Goal: Information Seeking & Learning: Compare options

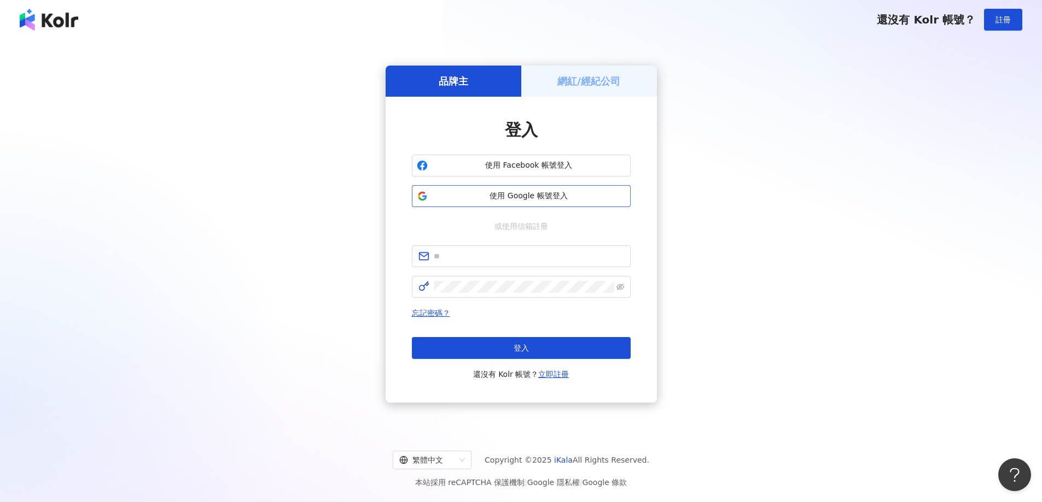
click at [498, 186] on button "使用 Google 帳號登入" at bounding box center [521, 196] width 219 height 22
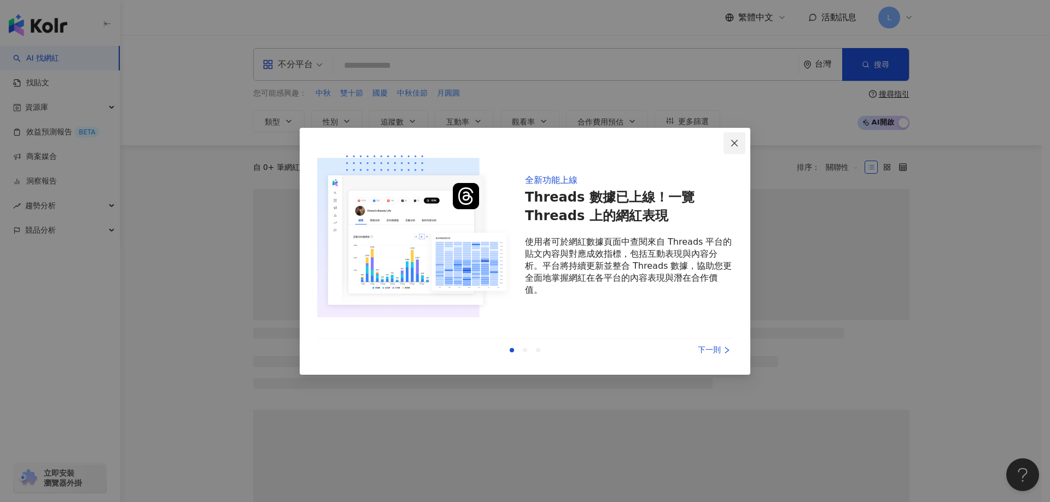
click at [732, 147] on icon "close" at bounding box center [734, 143] width 9 height 9
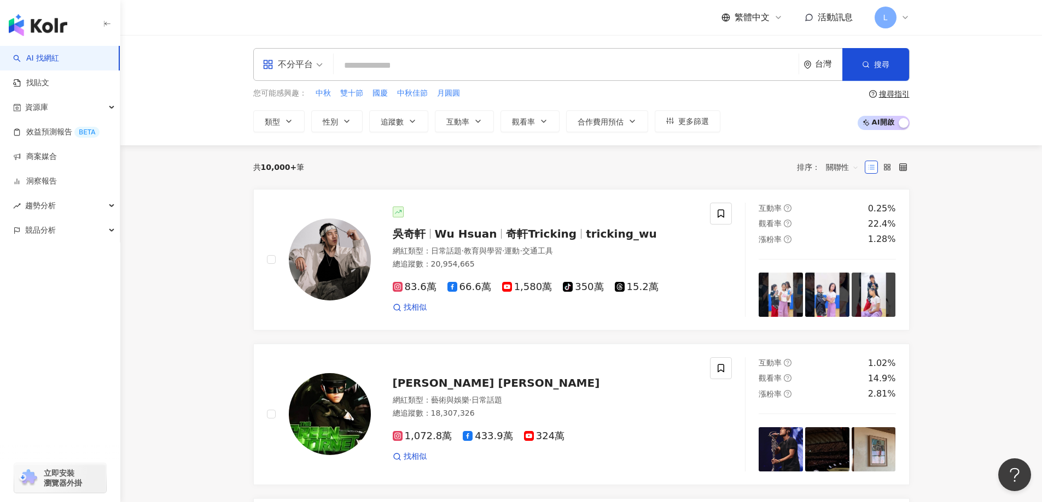
click at [307, 71] on div "不分平台" at bounding box center [287, 64] width 50 height 17
click at [300, 116] on div "Instagram" at bounding box center [296, 115] width 62 height 14
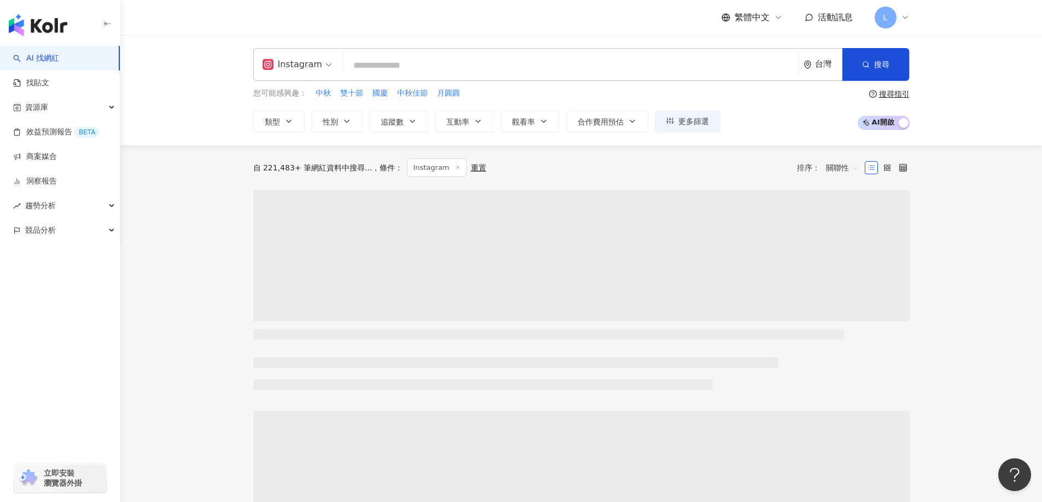
click at [384, 56] on input "search" at bounding box center [570, 65] width 447 height 21
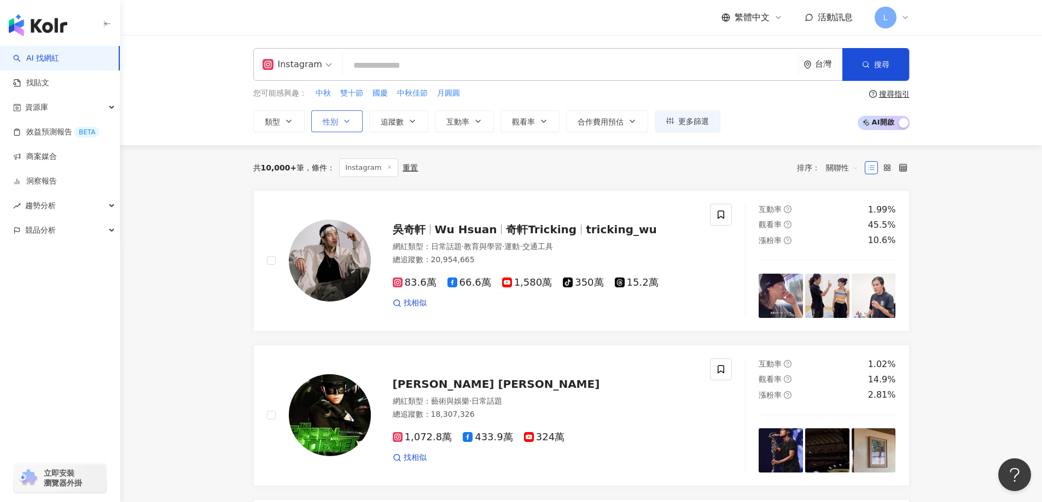
click at [344, 122] on icon "button" at bounding box center [346, 121] width 9 height 9
click at [346, 185] on span "女" at bounding box center [339, 186] width 16 height 12
click at [610, 101] on div "您可能感興趣： 中秋 雙十節 國慶 中秋佳節 月圓圓 類型 性別 追蹤數 互動率 觀看率 合作費用預估 更多篩選 不限 女 男 其他" at bounding box center [486, 109] width 467 height 45
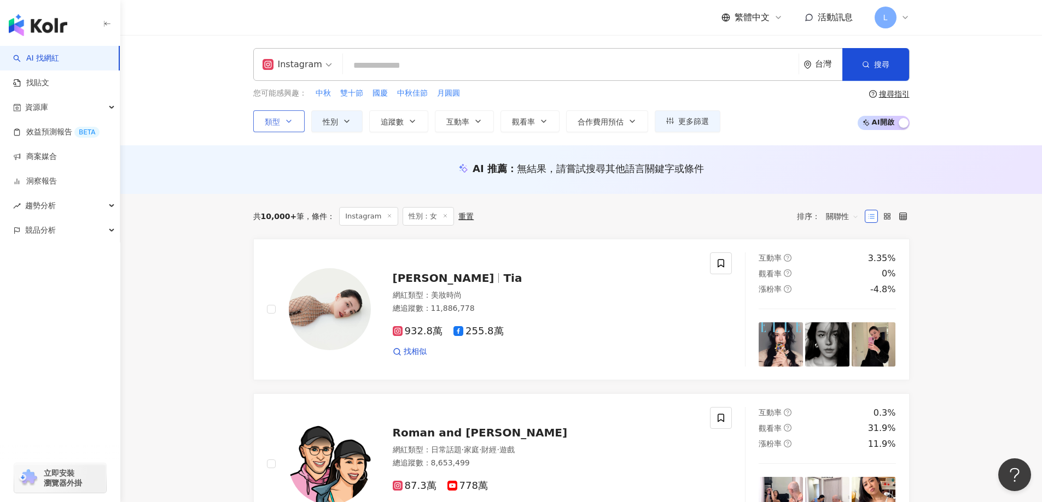
click at [297, 126] on button "類型" at bounding box center [278, 121] width 51 height 22
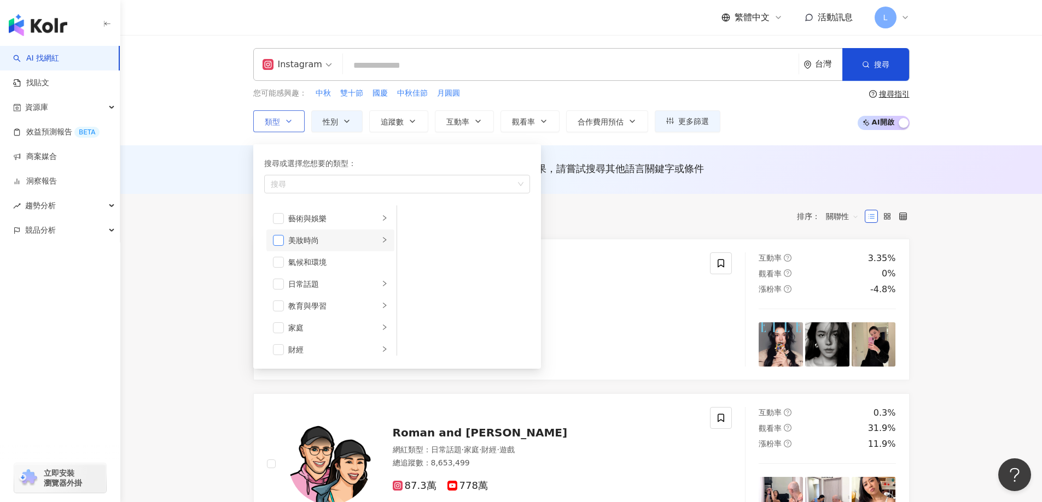
click at [282, 242] on span "button" at bounding box center [278, 240] width 11 height 11
click at [281, 217] on span "button" at bounding box center [278, 218] width 11 height 11
click at [279, 264] on span "button" at bounding box center [278, 262] width 11 height 11
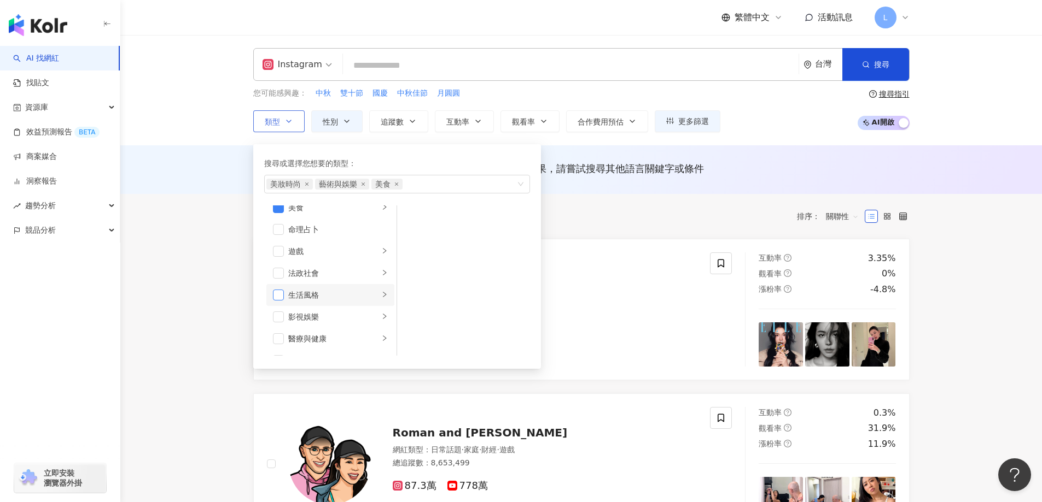
click at [279, 299] on span "button" at bounding box center [278, 295] width 11 height 11
click at [272, 325] on li "攝影" at bounding box center [330, 328] width 128 height 22
click at [278, 295] on span "button" at bounding box center [278, 295] width 11 height 11
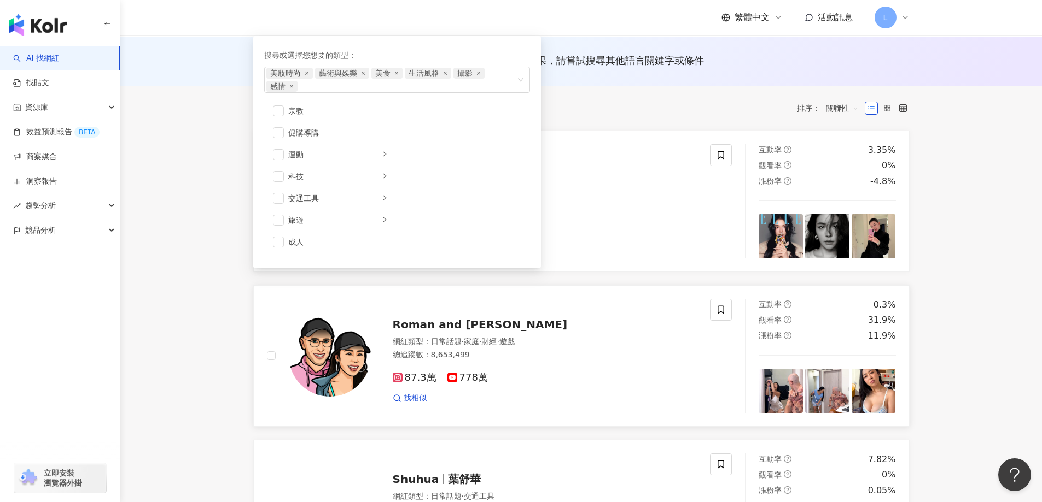
scroll to position [109, 0]
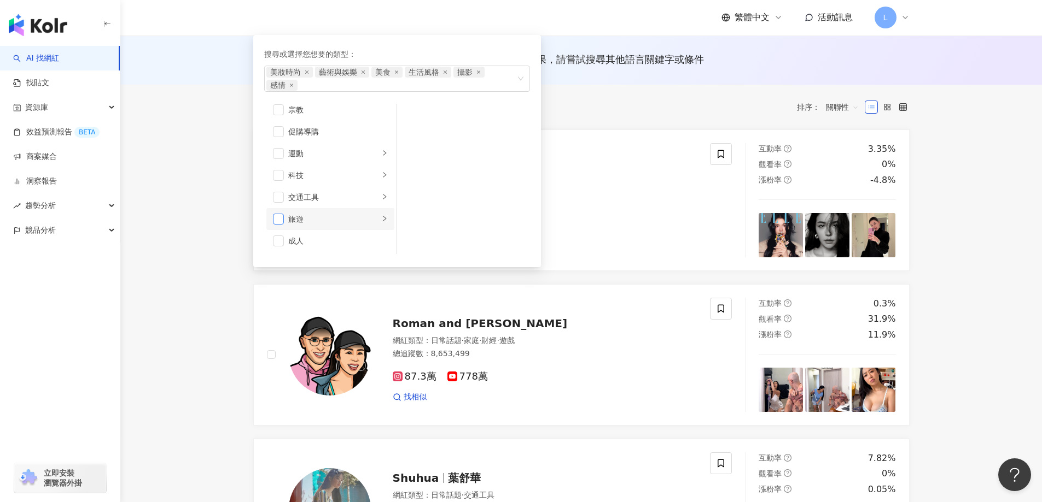
click at [275, 218] on span "button" at bounding box center [278, 219] width 11 height 11
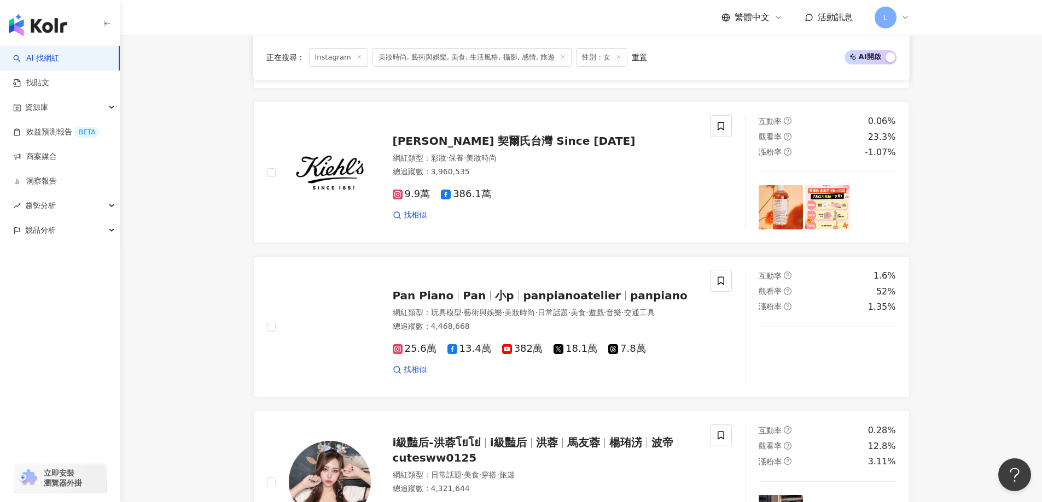
scroll to position [1750, 0]
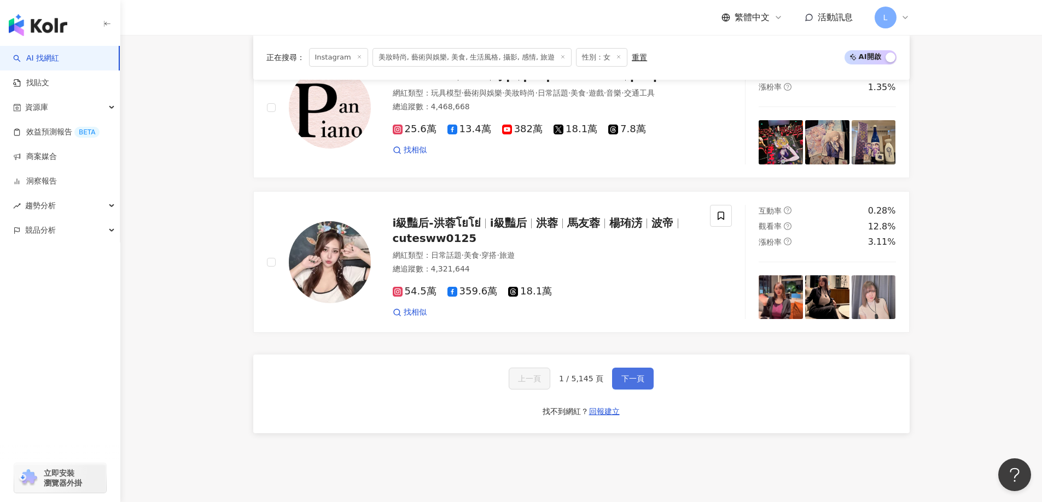
click at [621, 379] on span "下一頁" at bounding box center [632, 379] width 23 height 9
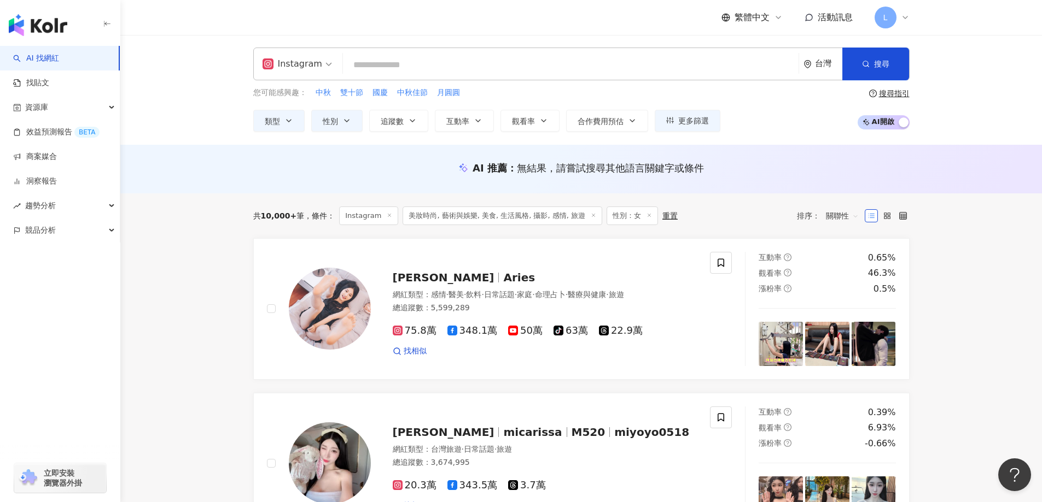
scroll to position [0, 0]
